Goal: Transaction & Acquisition: Purchase product/service

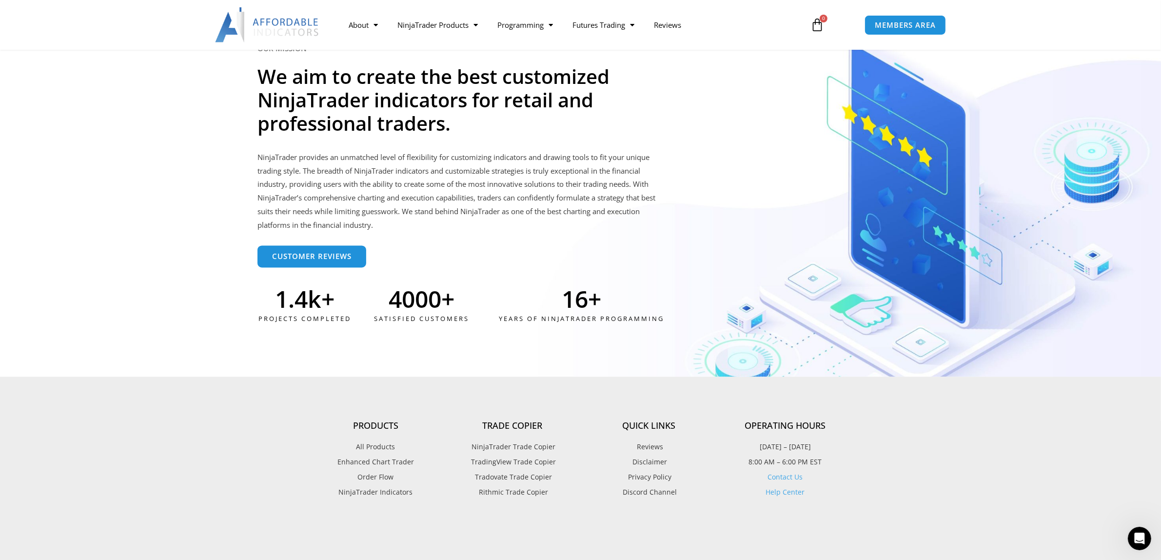
scroll to position [2428, 0]
click at [390, 460] on span "Enhanced Chart Trader" at bounding box center [375, 461] width 77 height 13
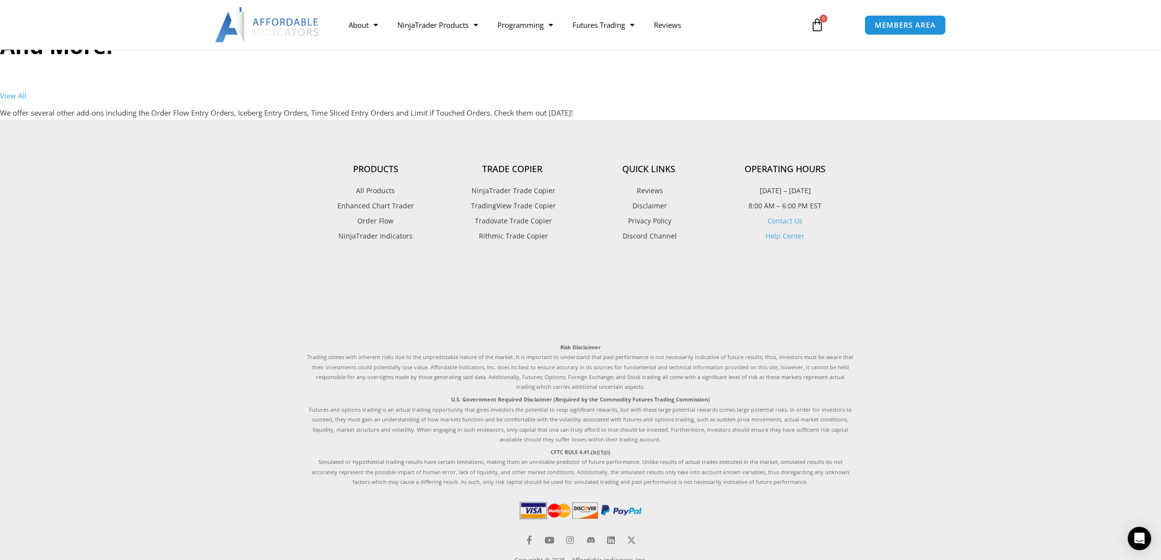
scroll to position [3377, 0]
click at [370, 217] on span "Order Flow" at bounding box center [376, 219] width 36 height 13
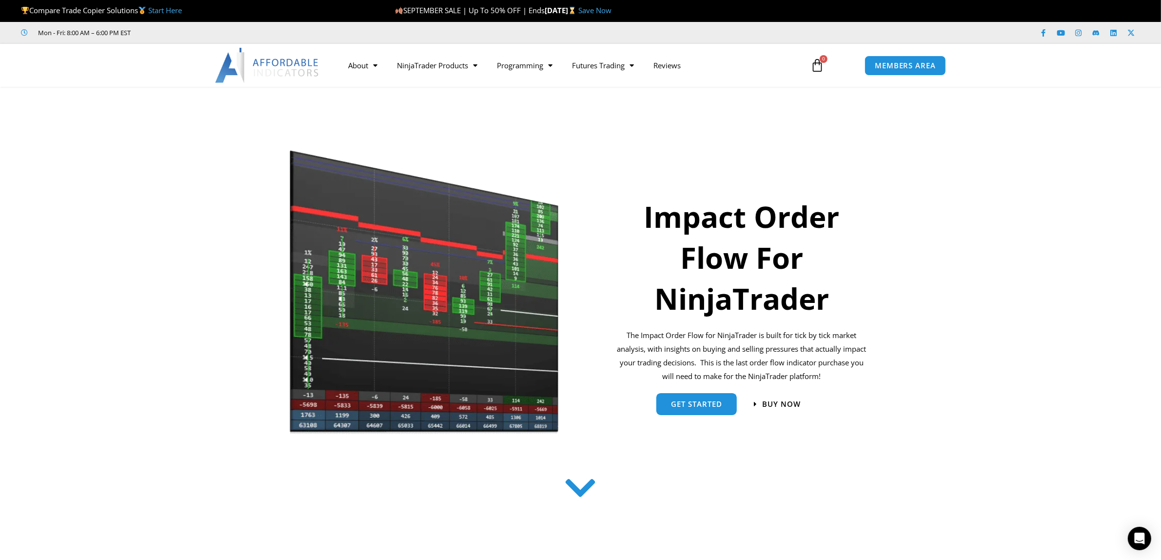
click at [789, 398] on div "Buy now" at bounding box center [777, 404] width 47 height 14
click at [785, 409] on div "Buy now" at bounding box center [777, 404] width 47 height 14
click at [785, 405] on span "Buy now" at bounding box center [781, 404] width 42 height 8
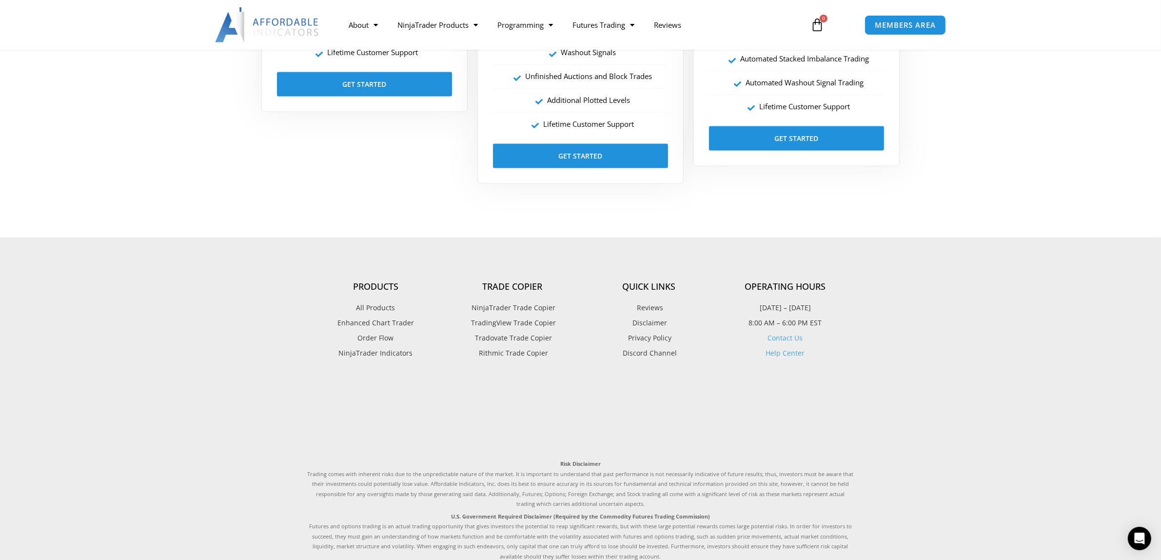
scroll to position [1962, 0]
click at [516, 309] on span "NinjaTrader Trade Copier" at bounding box center [512, 307] width 86 height 13
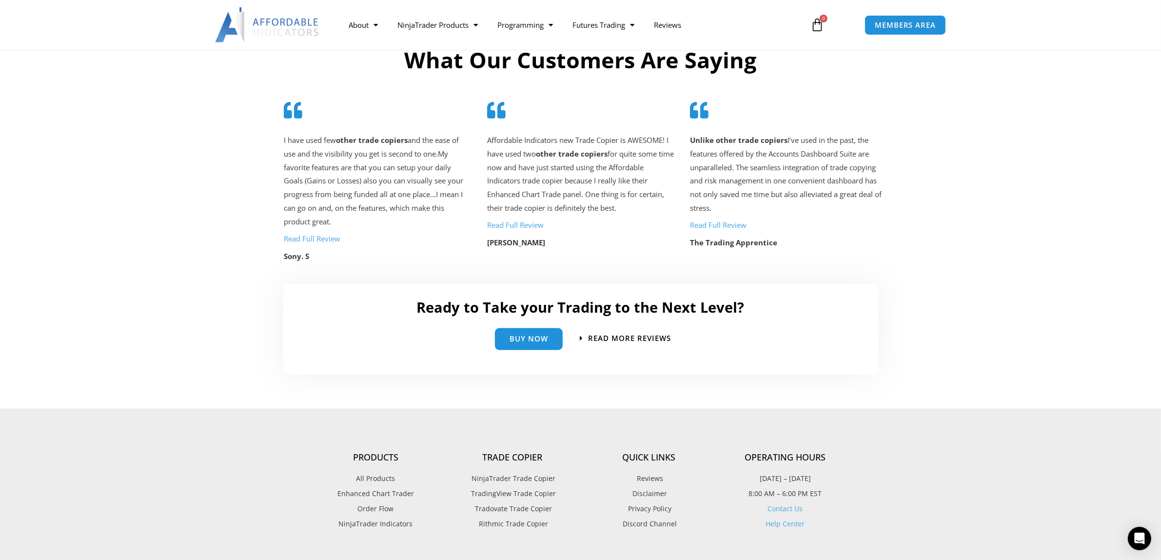
scroll to position [2028, 0]
click at [525, 330] on span "Buy Now" at bounding box center [528, 333] width 39 height 7
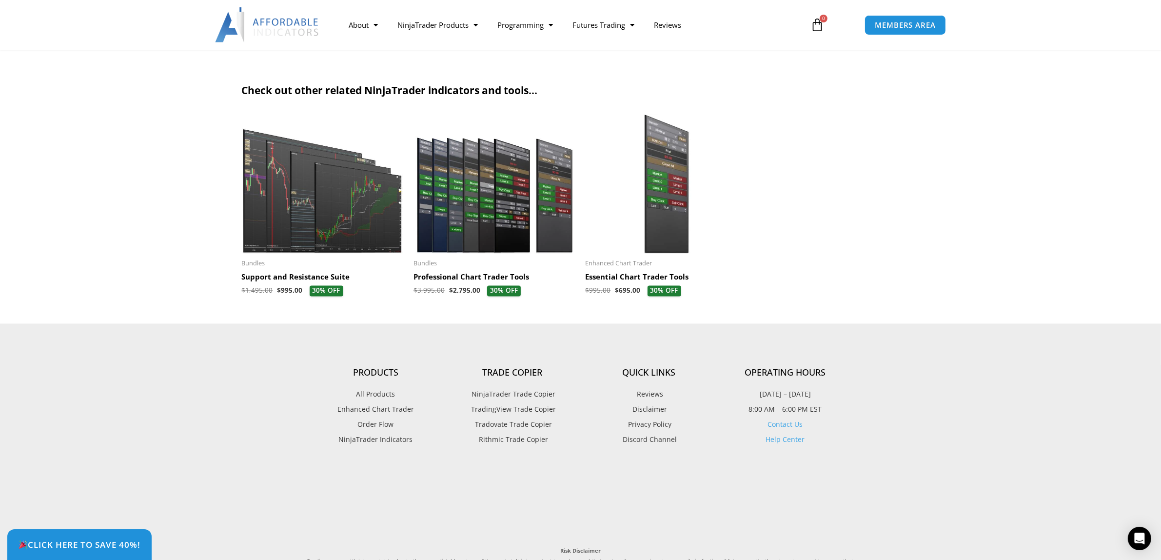
scroll to position [2113, 0]
click at [962, 401] on footer "Products All Products Enhanced Chart Trader Order Flow NinjaTrader Indicators T…" at bounding box center [580, 560] width 1161 height 475
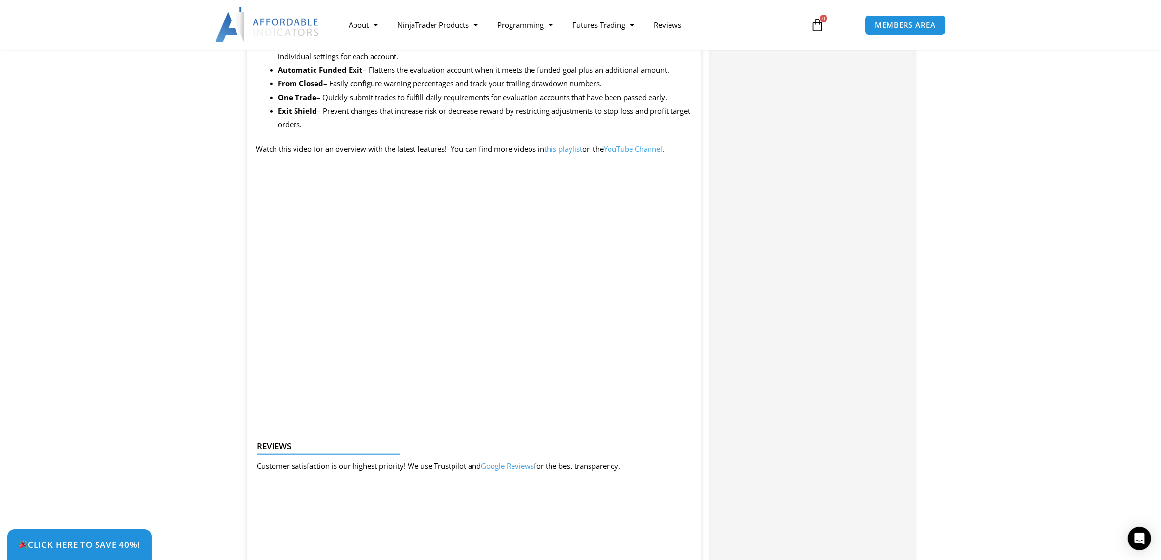
scroll to position [976, 0]
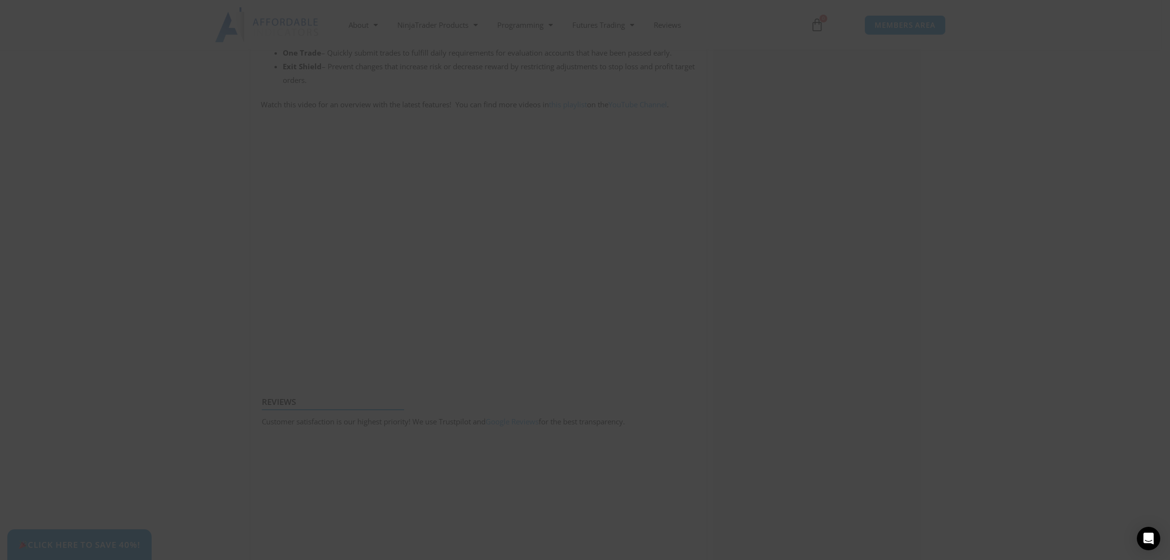
click at [767, 25] on span "SAVE 20% NOW popup" at bounding box center [772, 25] width 16 height 6
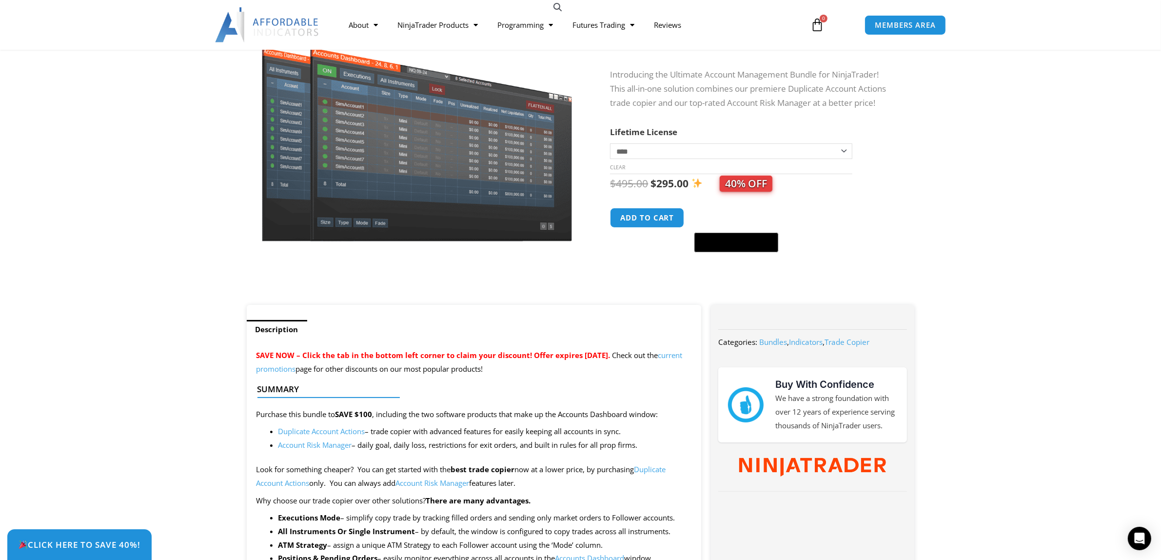
scroll to position [0, 0]
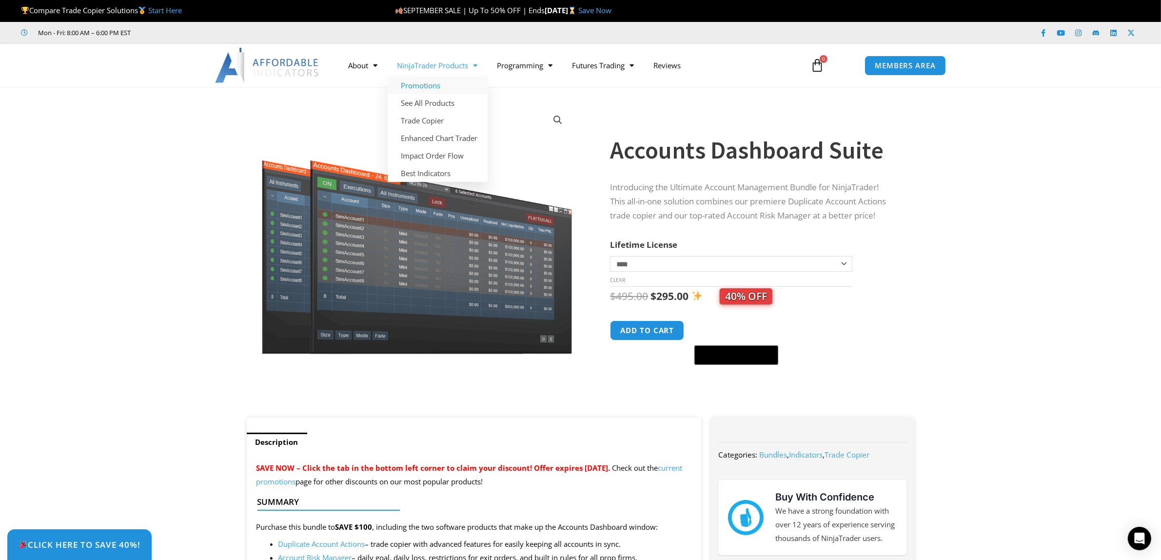
click at [428, 86] on link "Promotions" at bounding box center [437, 86] width 100 height 18
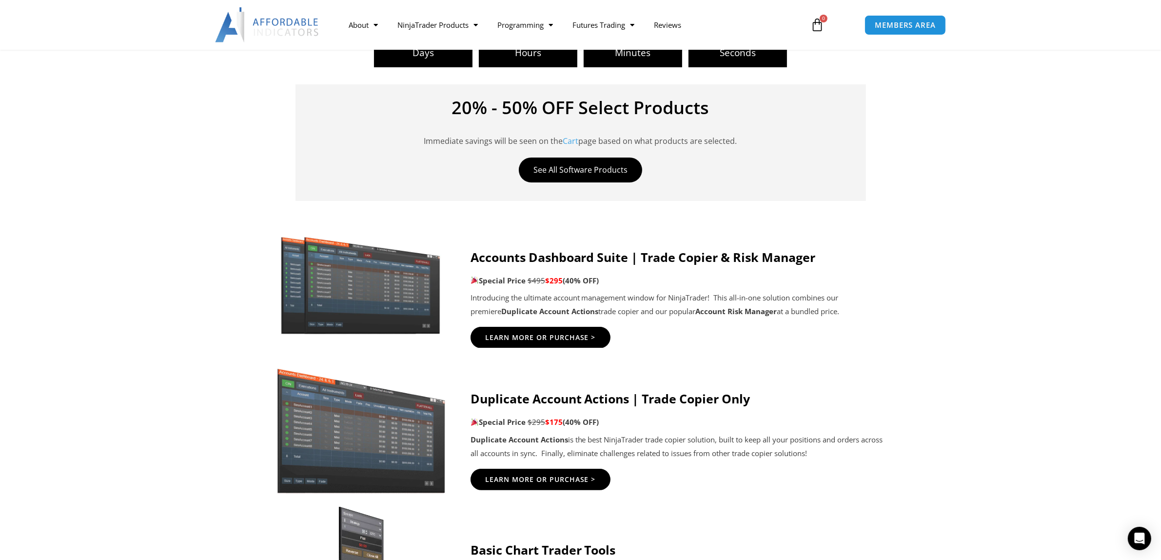
scroll to position [366, 0]
